Goal: Obtain resource: Download file/media

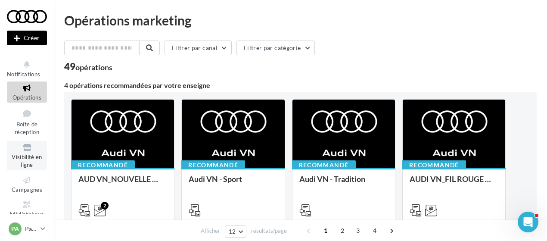
click at [25, 153] on link "Visibilité en ligne" at bounding box center [27, 155] width 40 height 29
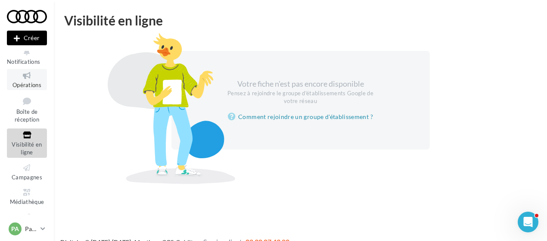
scroll to position [13, 0]
click at [19, 193] on icon at bounding box center [26, 192] width 35 height 10
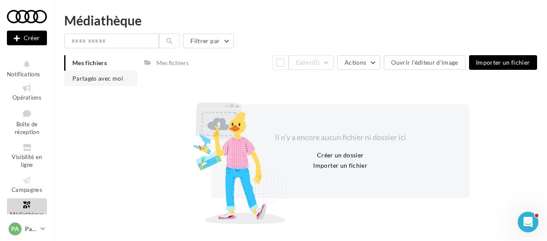
click at [103, 71] on li "Partagés avec moi" at bounding box center [100, 79] width 73 height 16
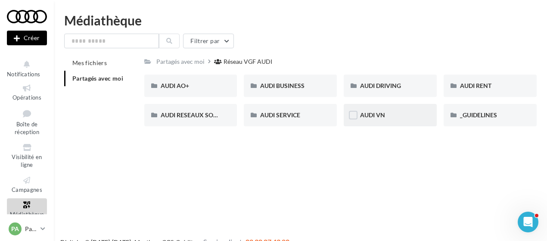
click at [387, 115] on div "AUDI VN" at bounding box center [390, 115] width 60 height 9
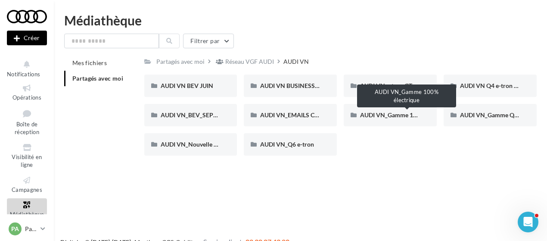
scroll to position [14, 0]
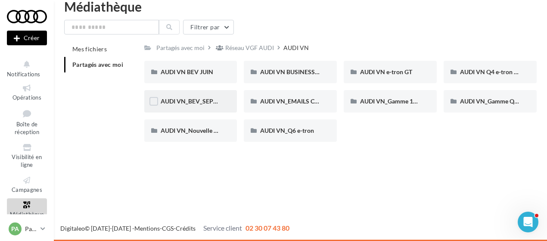
click at [202, 106] on div "AUDI VN_BEV_SEPTEMBRE" at bounding box center [190, 101] width 93 height 22
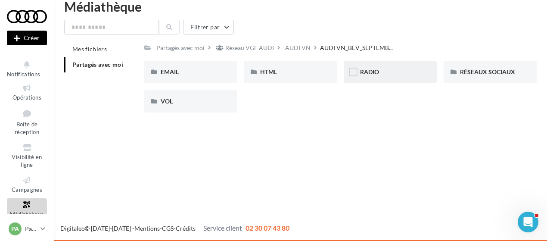
click at [412, 77] on div "RADIO" at bounding box center [390, 72] width 93 height 22
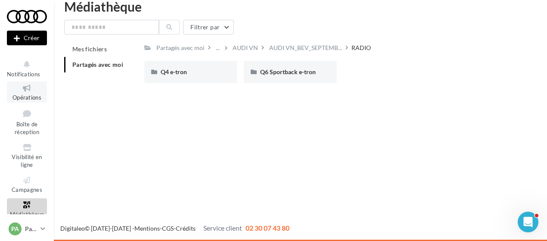
click at [29, 93] on icon at bounding box center [26, 88] width 35 height 10
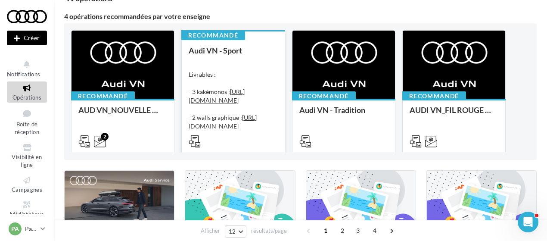
scroll to position [67, 0]
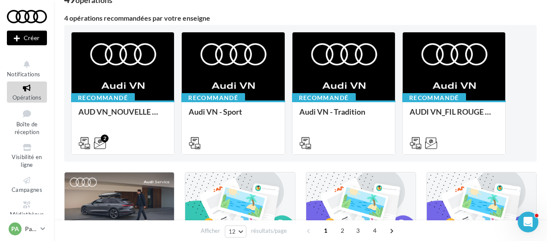
click at [178, 91] on div "Recommandé AUD VN_NOUVELLE A6 e-tron Découvrez les supports de communication de…" at bounding box center [300, 93] width 459 height 123
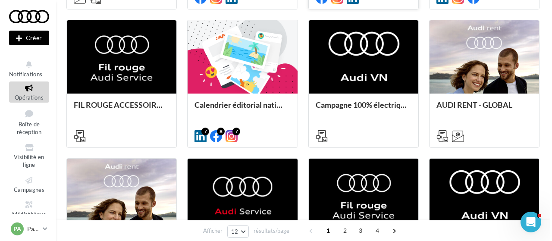
scroll to position [359, 0]
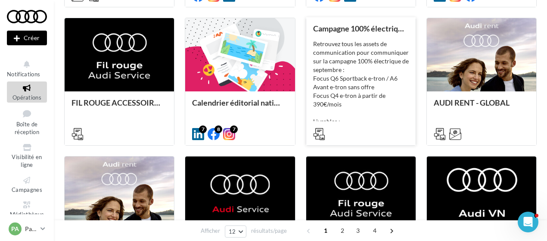
click at [372, 54] on div "Retrouvez tous les assets de communication pour communiquer sur la campagne 100…" at bounding box center [361, 83] width 96 height 86
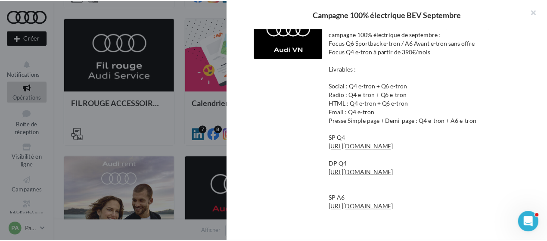
scroll to position [0, 0]
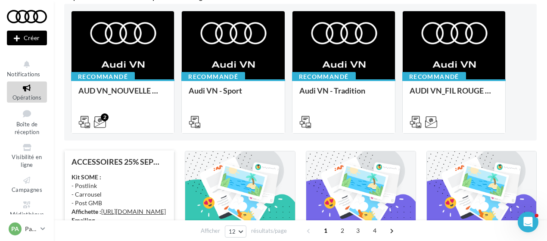
scroll to position [77, 0]
